Goal: Find specific page/section: Find specific page/section

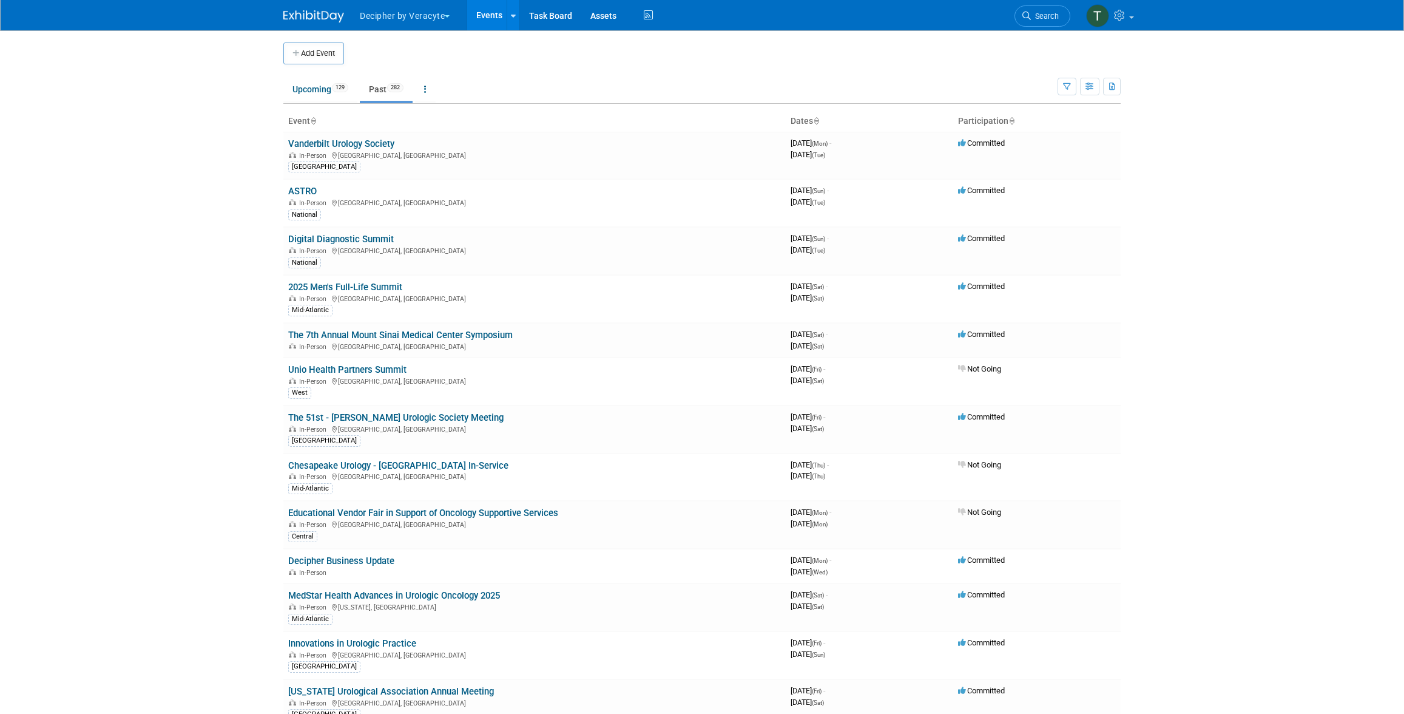
click at [477, 4] on link "Events" at bounding box center [489, 15] width 44 height 30
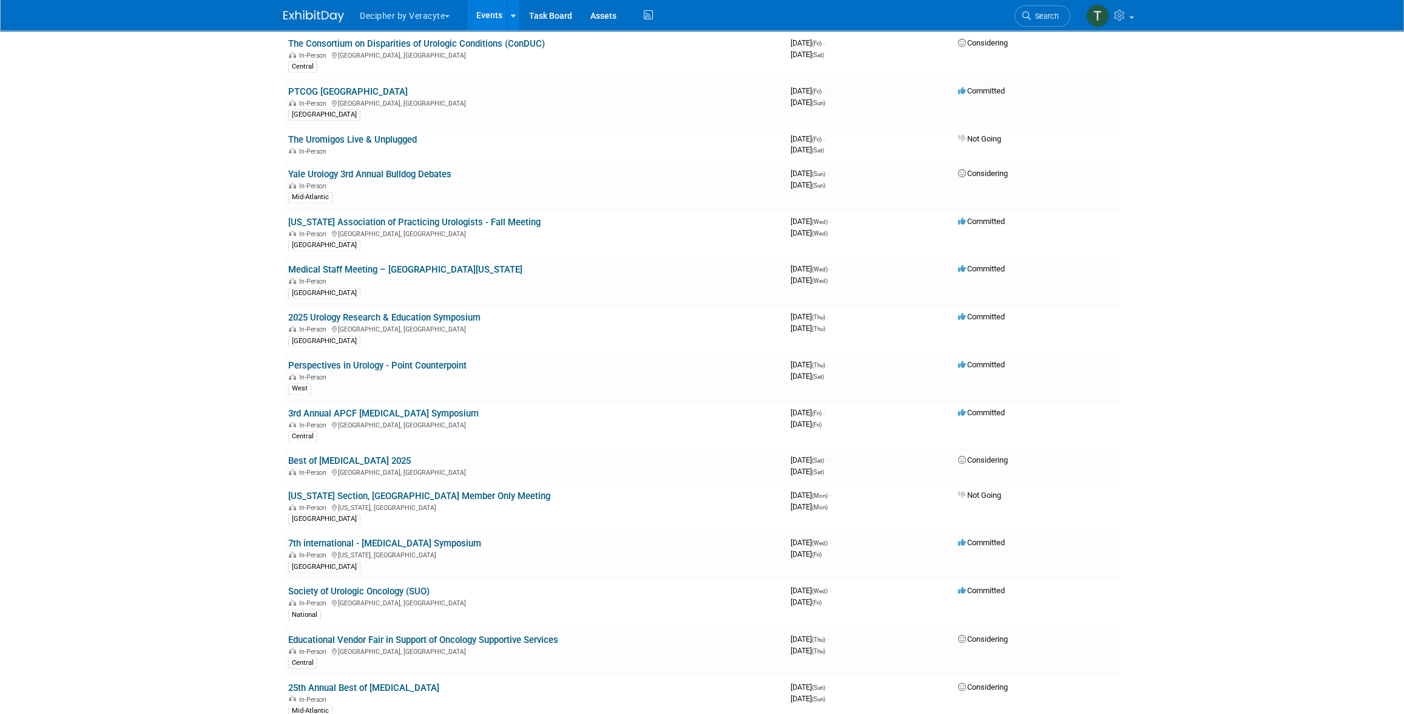
scroll to position [1887, 0]
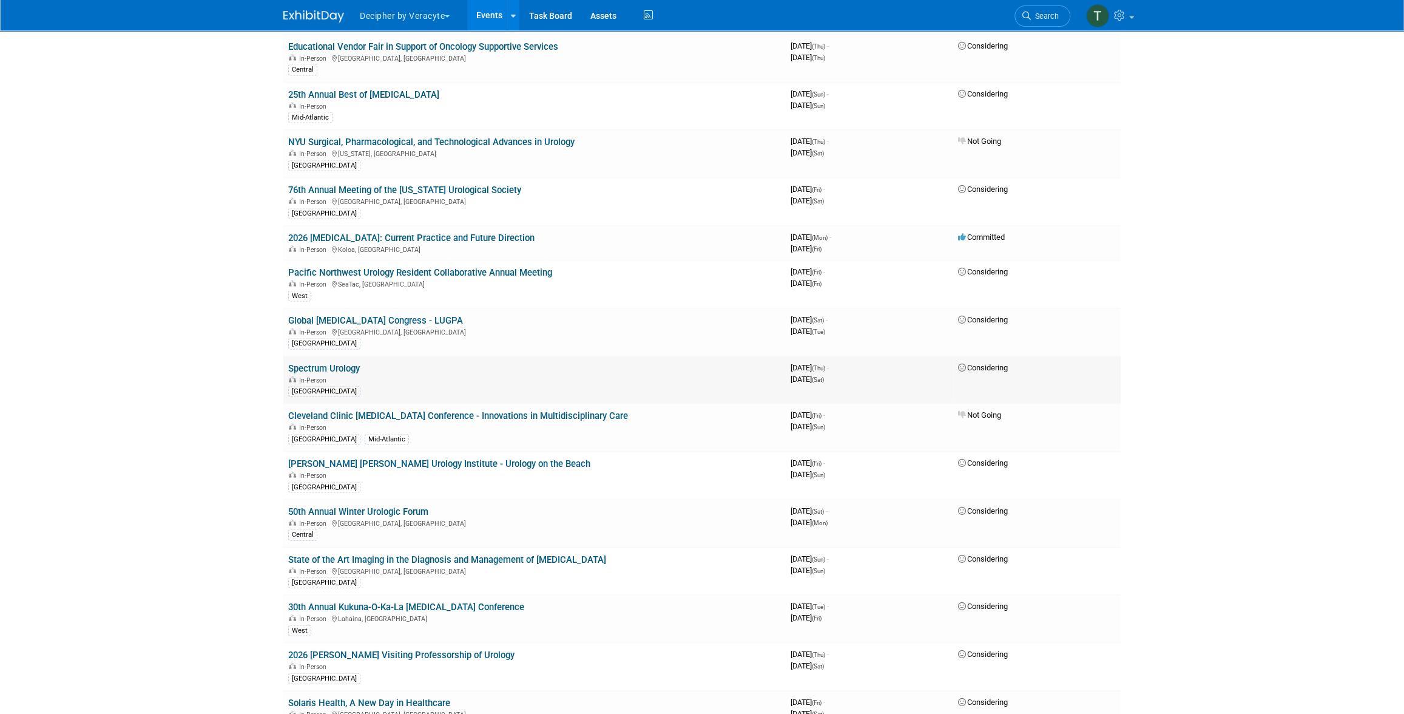
click at [354, 362] on link "Spectrum Urology" at bounding box center [324, 367] width 72 height 11
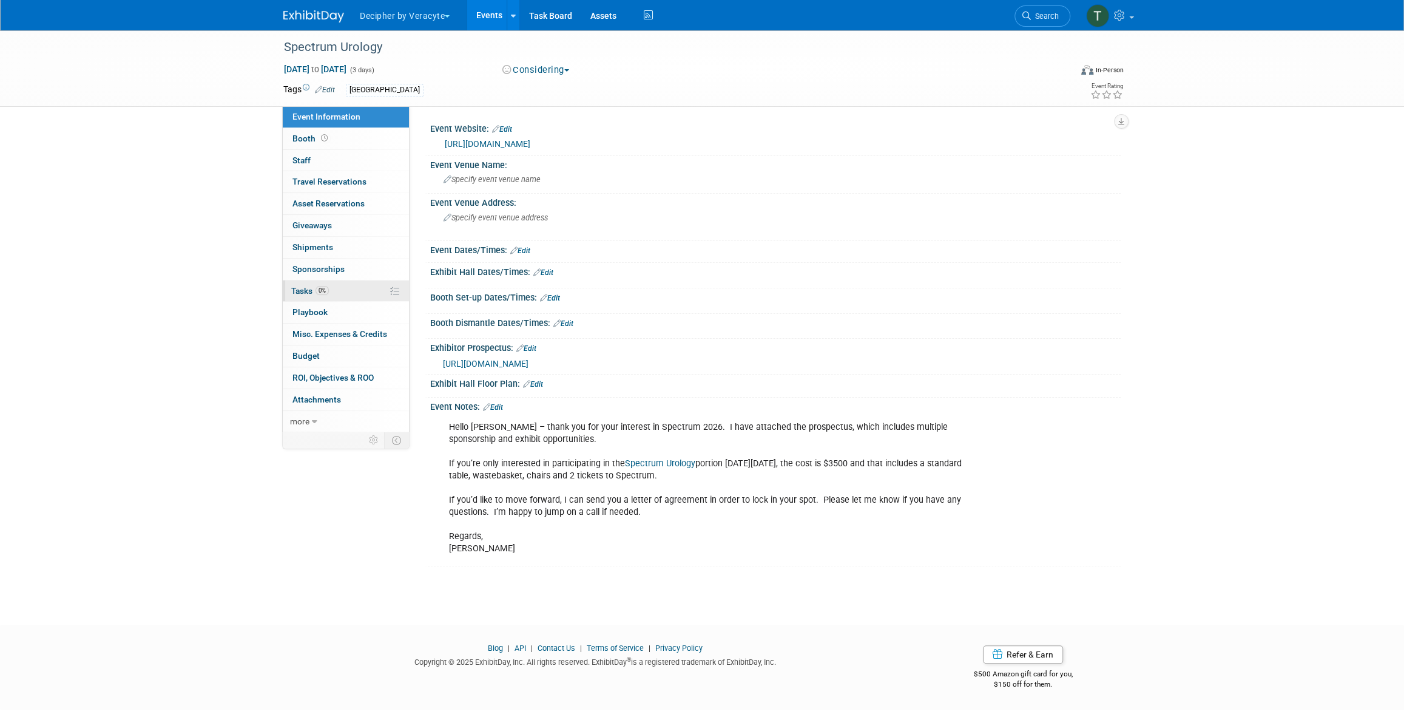
click at [362, 287] on link "0% Tasks 0%" at bounding box center [346, 290] width 126 height 21
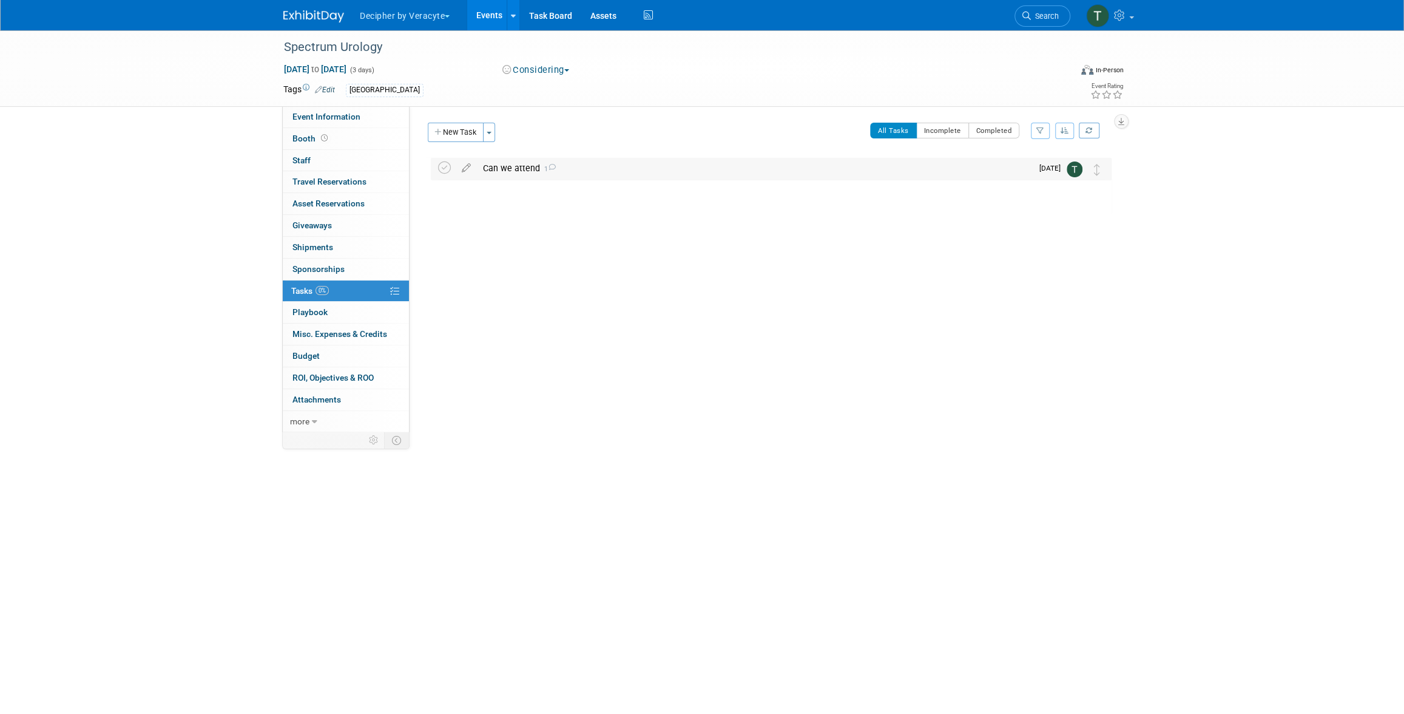
click at [525, 167] on div "Can we attend 1" at bounding box center [754, 168] width 555 height 21
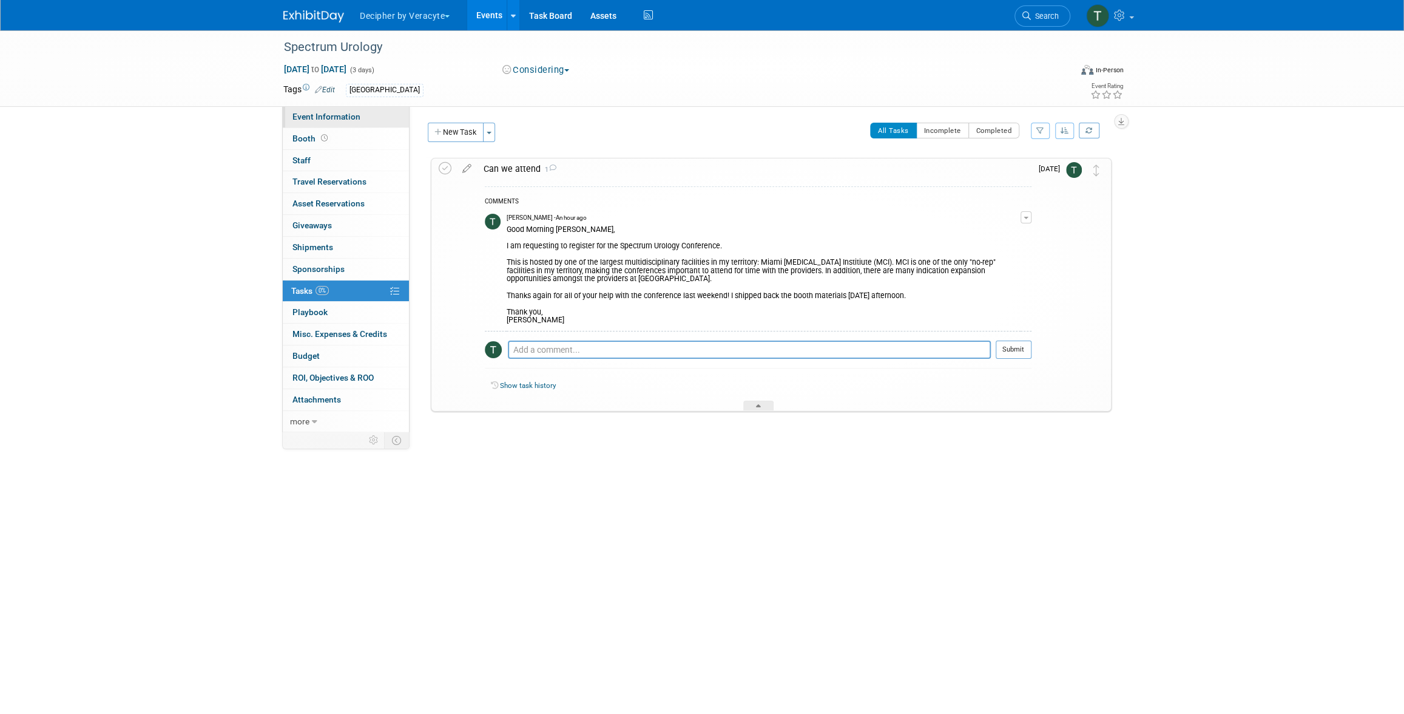
click at [336, 109] on link "Event Information" at bounding box center [346, 116] width 126 height 21
